Goal: Transaction & Acquisition: Purchase product/service

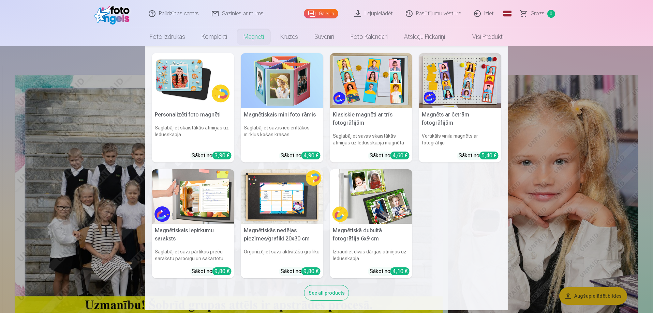
click at [257, 41] on link "Magnēti" at bounding box center [253, 36] width 37 height 19
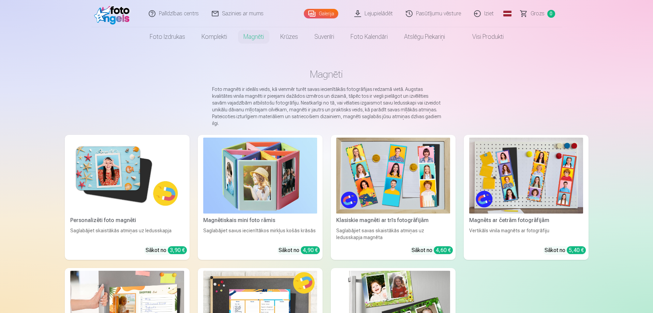
click at [102, 185] on img at bounding box center [127, 176] width 114 height 76
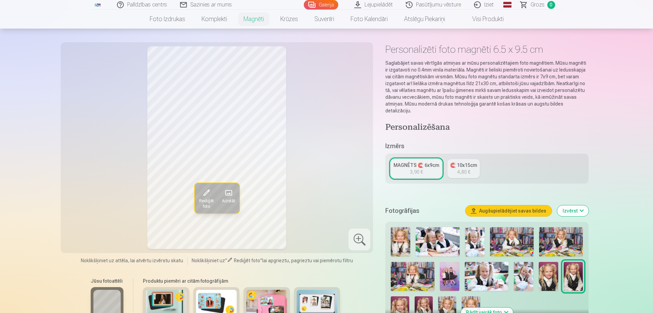
scroll to position [34, 0]
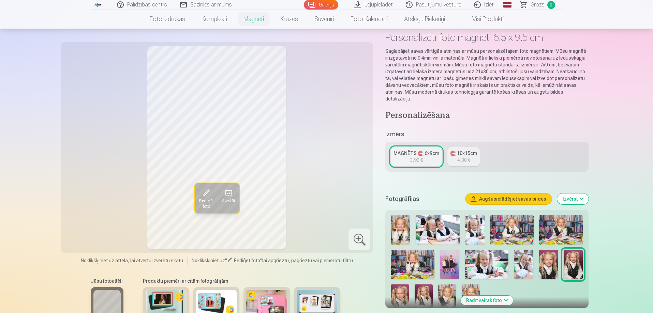
click at [531, 261] on img at bounding box center [523, 264] width 19 height 29
click at [391, 290] on img at bounding box center [400, 298] width 18 height 27
click at [477, 227] on img at bounding box center [474, 229] width 19 height 29
click at [409, 229] on img at bounding box center [400, 229] width 19 height 29
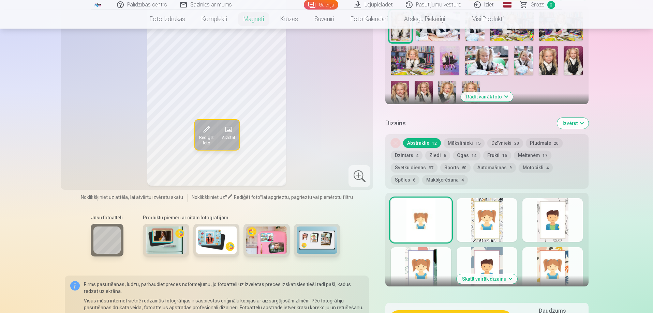
scroll to position [239, 0]
click at [497, 221] on div at bounding box center [486, 220] width 60 height 44
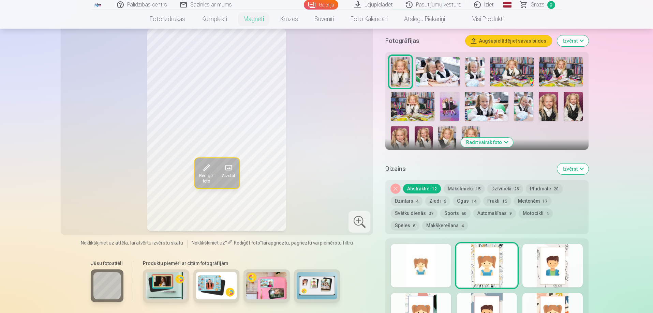
scroll to position [205, 0]
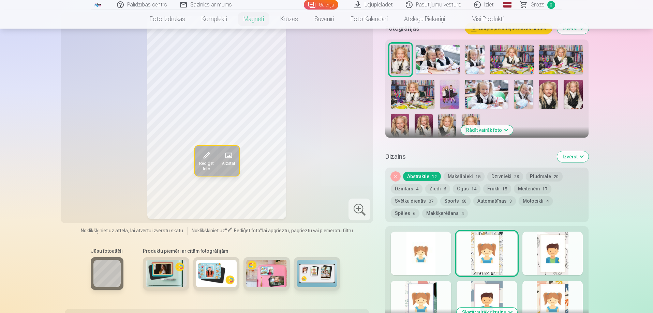
click at [550, 263] on div at bounding box center [552, 254] width 60 height 44
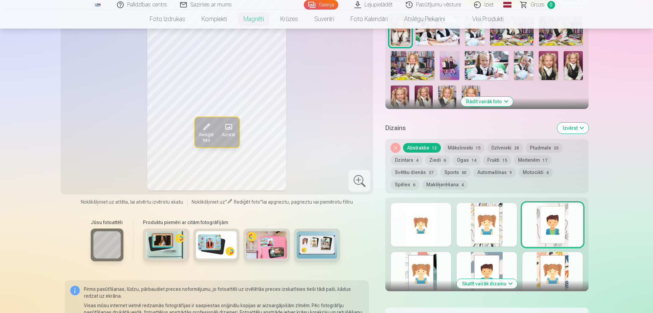
scroll to position [273, 0]
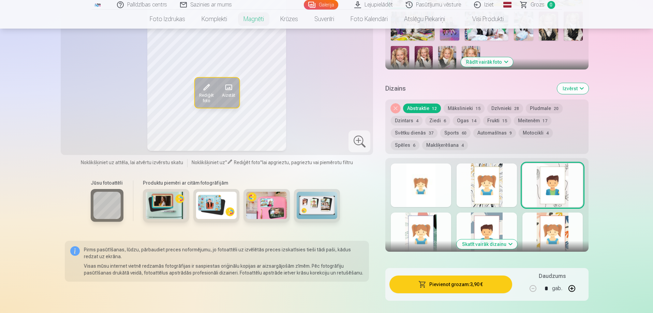
click at [428, 189] on div at bounding box center [421, 186] width 60 height 44
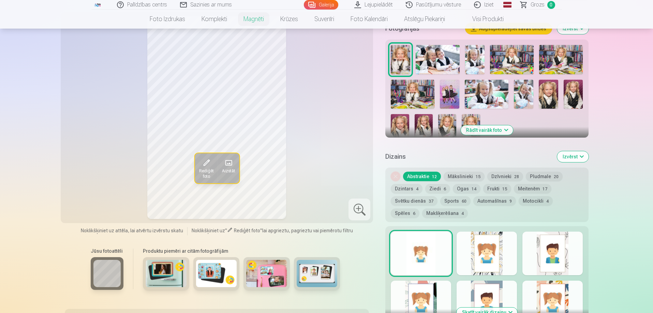
scroll to position [239, 0]
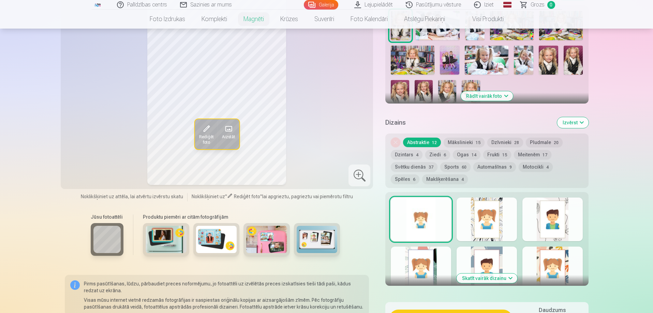
click at [421, 256] on div at bounding box center [421, 269] width 60 height 44
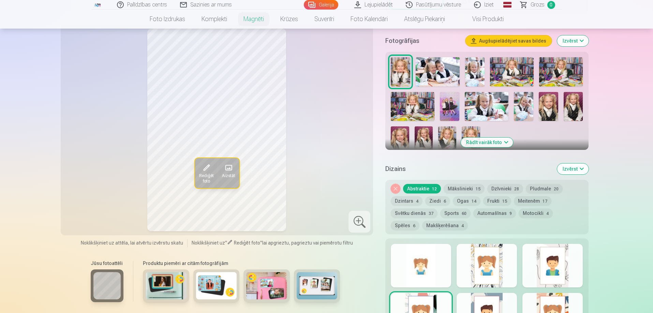
scroll to position [205, 0]
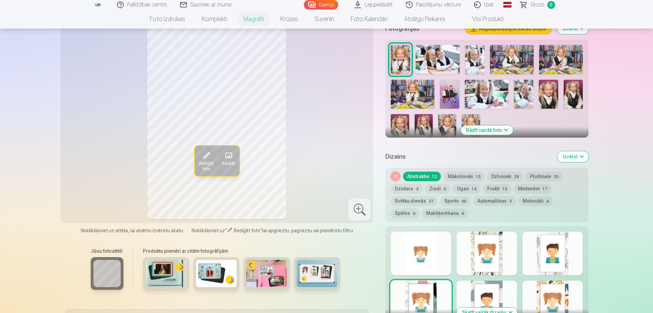
click at [488, 293] on div at bounding box center [486, 303] width 60 height 44
click at [463, 186] on button "Ogas 14" at bounding box center [467, 189] width 28 height 10
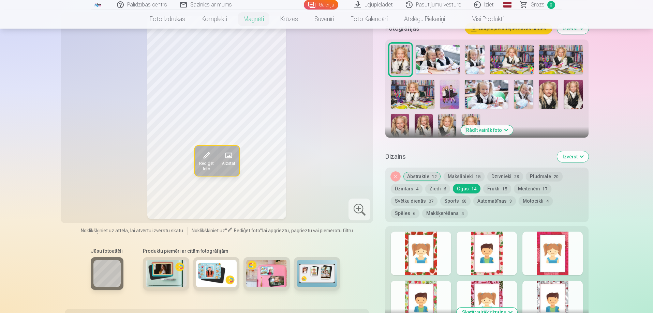
click at [441, 184] on button "Ziedi 6" at bounding box center [437, 189] width 25 height 10
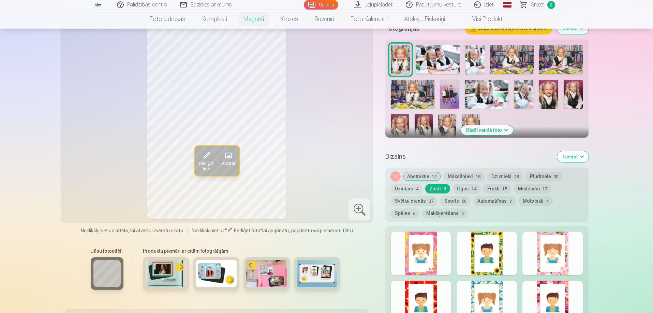
click at [426, 233] on div at bounding box center [421, 254] width 60 height 44
click at [436, 175] on span "12" at bounding box center [434, 177] width 5 height 5
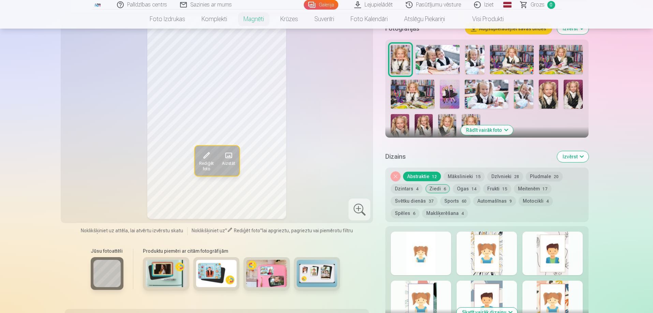
click at [417, 196] on button "Svētku dienās 37" at bounding box center [414, 201] width 47 height 10
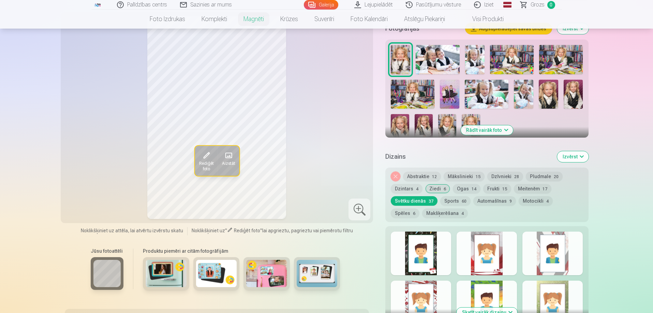
click at [449, 234] on div at bounding box center [421, 254] width 60 height 44
click at [473, 235] on div at bounding box center [486, 254] width 60 height 44
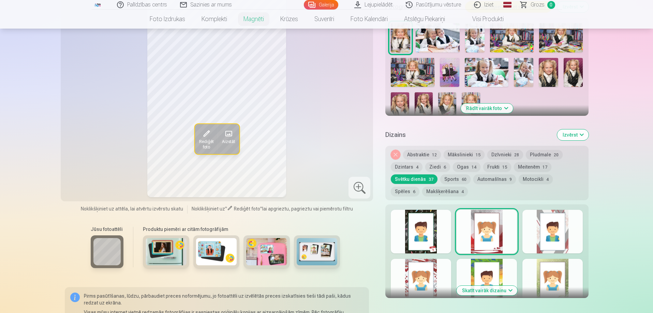
scroll to position [239, 0]
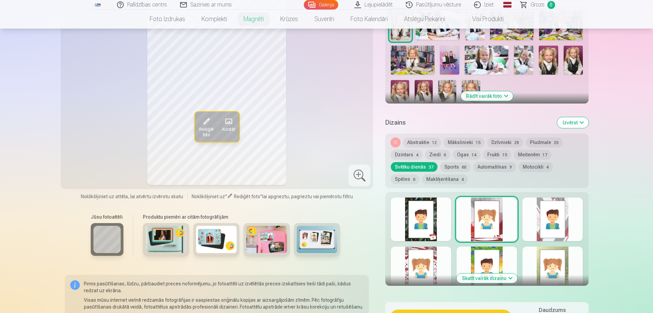
click at [552, 215] on div at bounding box center [552, 220] width 60 height 44
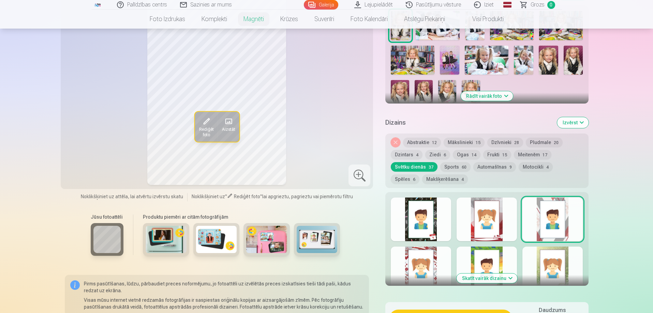
scroll to position [205, 0]
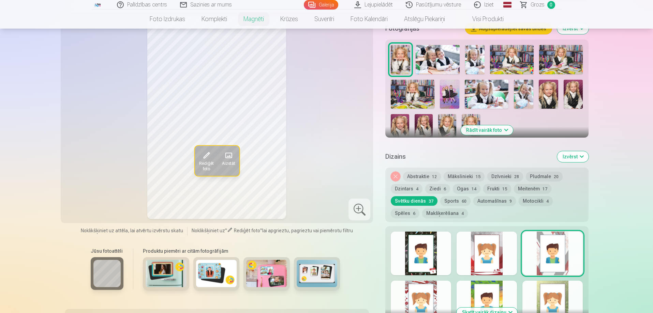
click at [412, 172] on button "Abstraktie 12" at bounding box center [422, 177] width 38 height 10
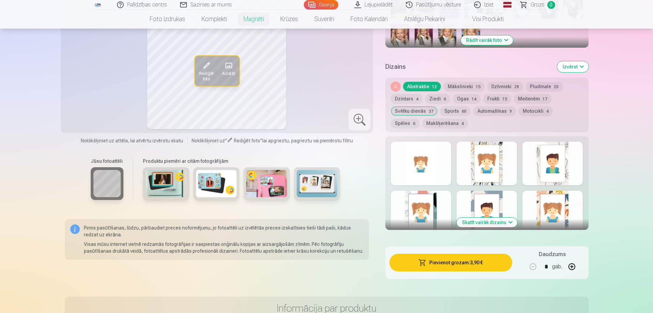
scroll to position [307, 0]
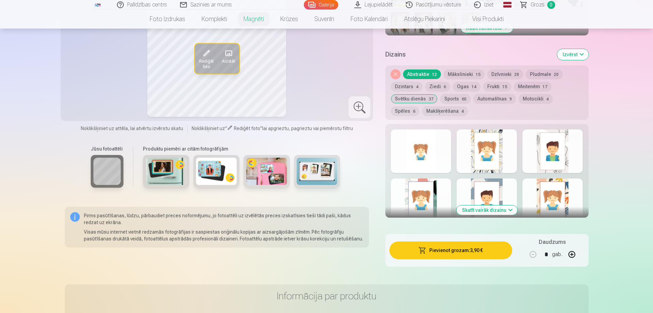
click at [545, 205] on div at bounding box center [552, 201] width 60 height 44
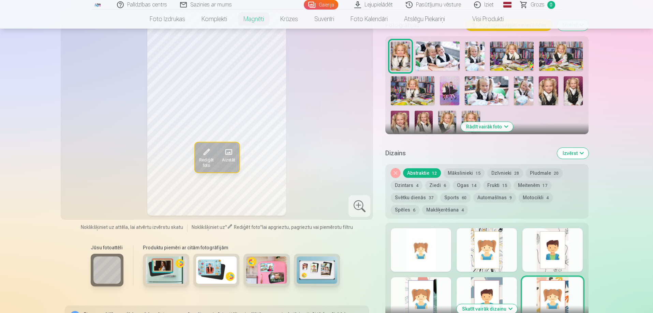
scroll to position [205, 0]
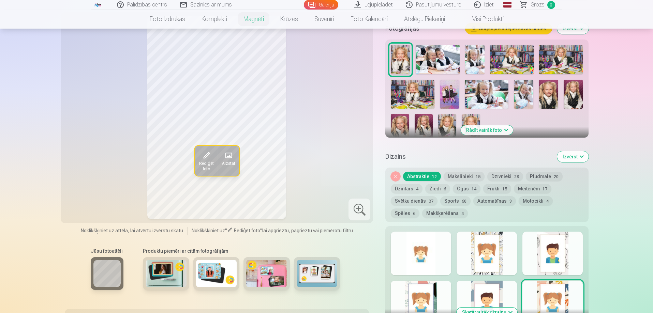
click at [484, 291] on div at bounding box center [486, 303] width 60 height 44
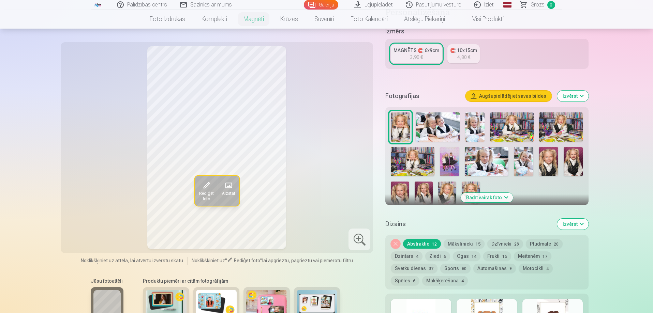
scroll to position [136, 0]
click at [419, 188] on img at bounding box center [424, 195] width 18 height 27
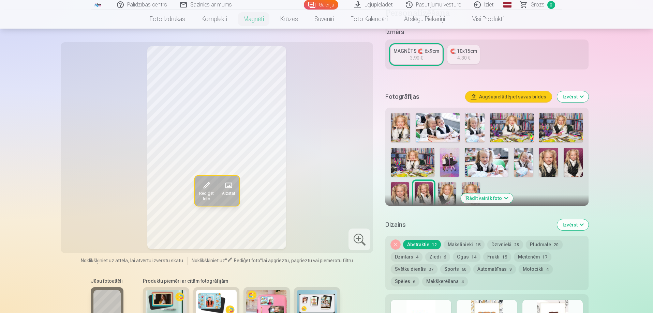
click at [398, 192] on img at bounding box center [400, 195] width 18 height 27
click at [420, 193] on img at bounding box center [424, 195] width 18 height 27
click at [444, 187] on img at bounding box center [447, 195] width 18 height 27
click at [471, 182] on img at bounding box center [471, 195] width 18 height 27
click at [570, 161] on img at bounding box center [573, 162] width 19 height 29
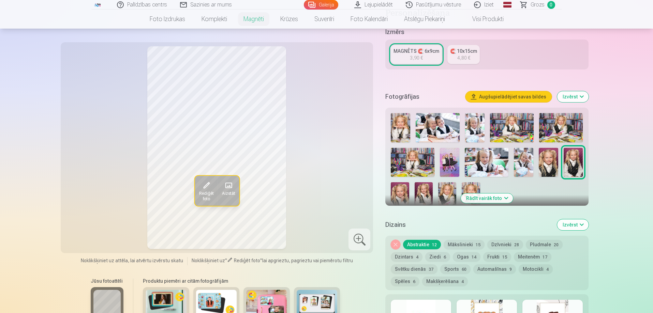
click at [558, 161] on div at bounding box center [486, 161] width 197 height 102
click at [551, 159] on img at bounding box center [548, 162] width 19 height 29
click at [431, 185] on img at bounding box center [424, 195] width 18 height 27
click at [401, 188] on img at bounding box center [400, 195] width 18 height 27
click at [452, 184] on img at bounding box center [447, 195] width 18 height 27
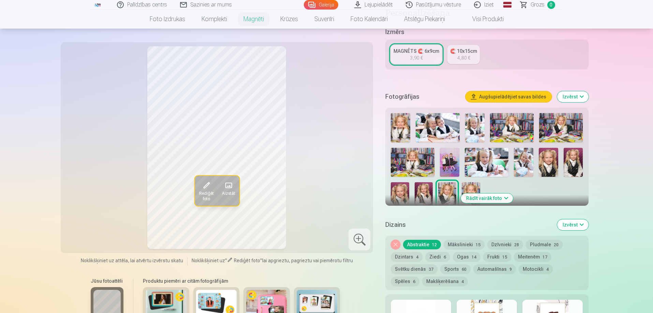
click at [523, 126] on img at bounding box center [512, 127] width 44 height 29
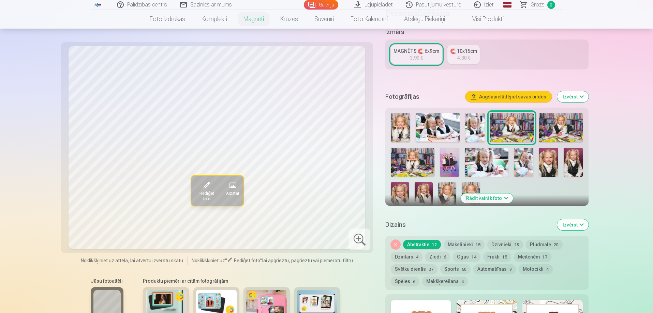
click at [567, 118] on img at bounding box center [561, 127] width 44 height 29
click at [416, 154] on img at bounding box center [413, 162] width 44 height 29
